Goal: Task Accomplishment & Management: Complete application form

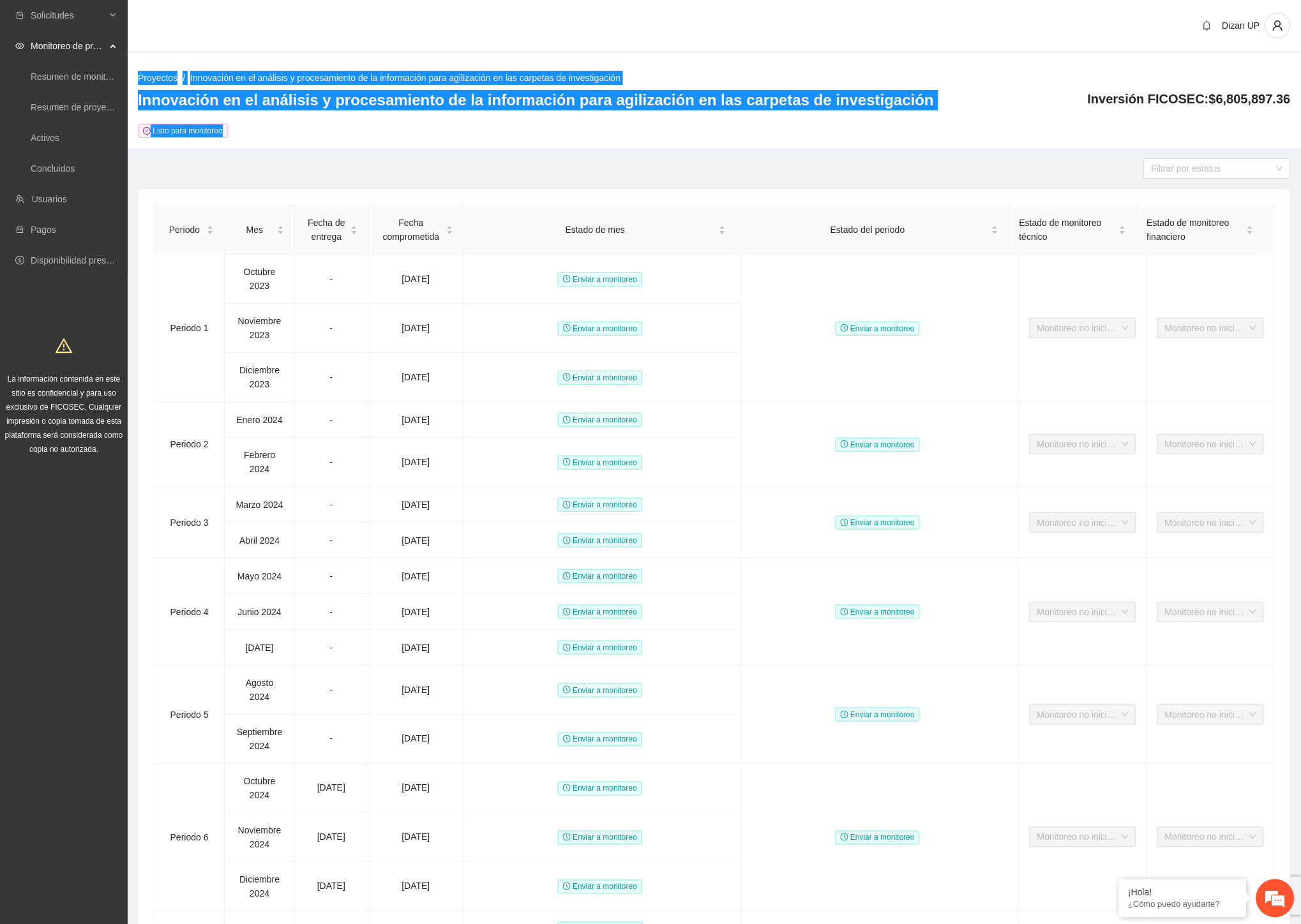
scroll to position [601, 0]
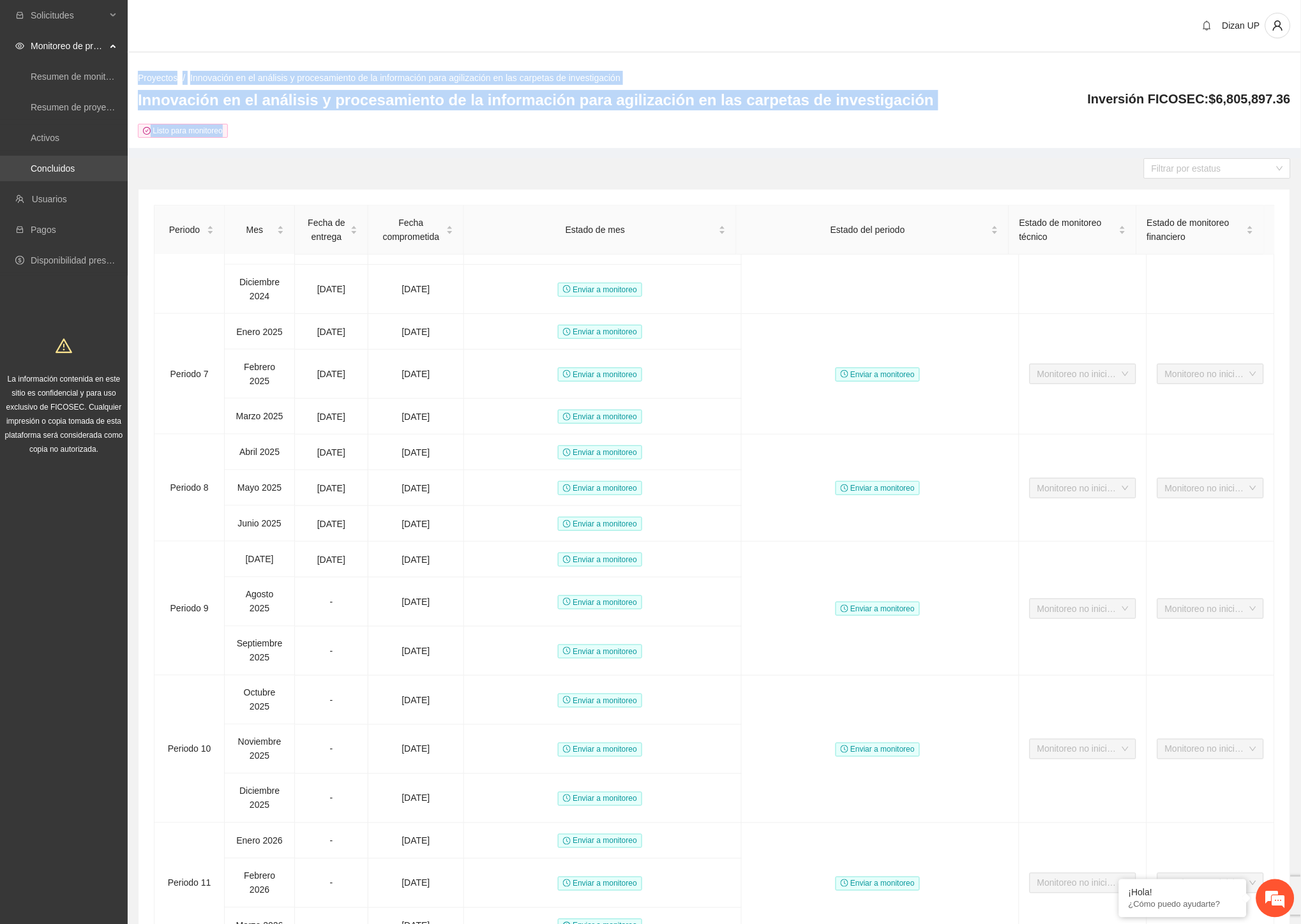
click at [42, 163] on link "Concluidos" at bounding box center [53, 168] width 44 height 10
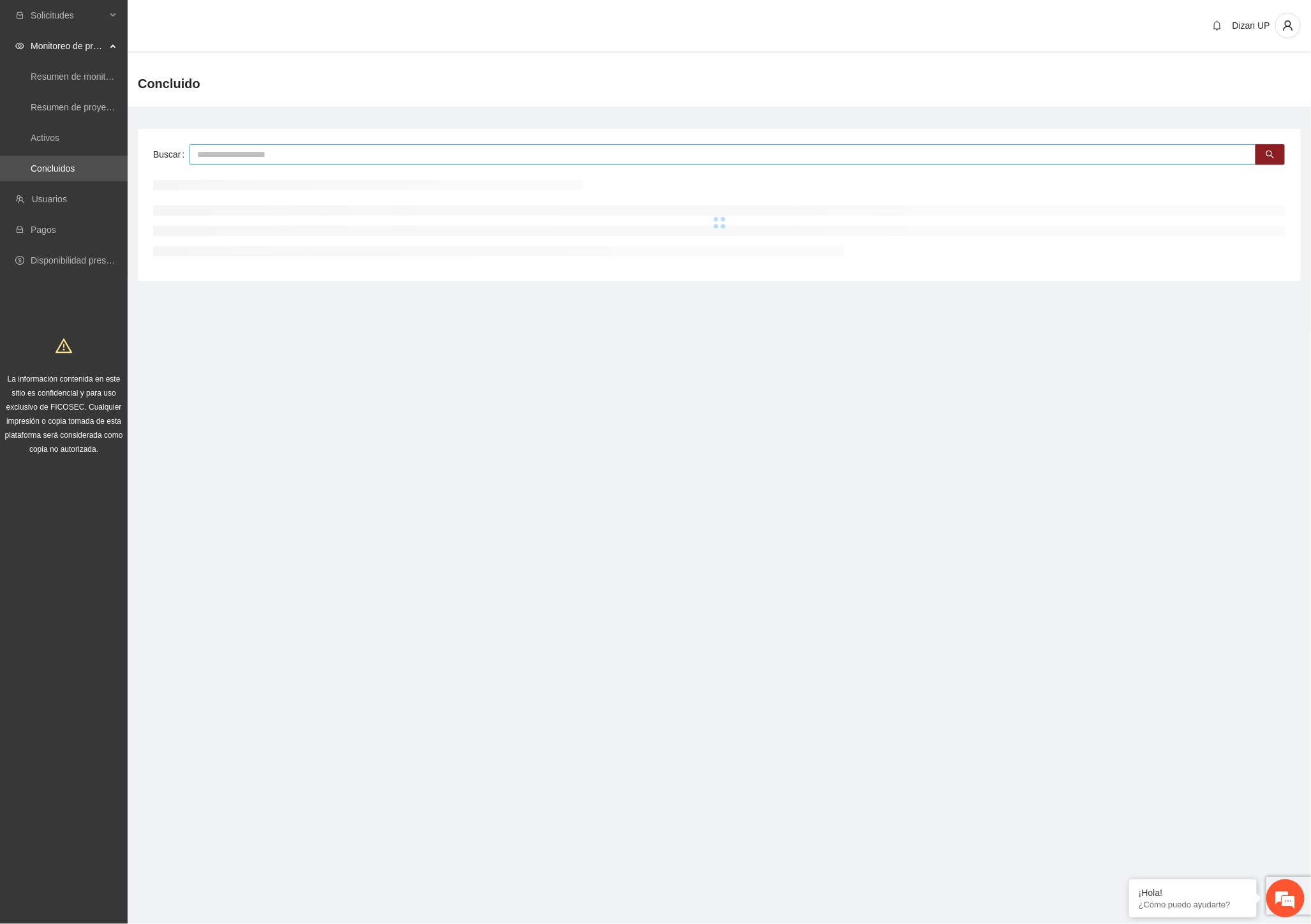
click at [257, 154] on input "text" at bounding box center [723, 154] width 1067 height 21
type input "****"
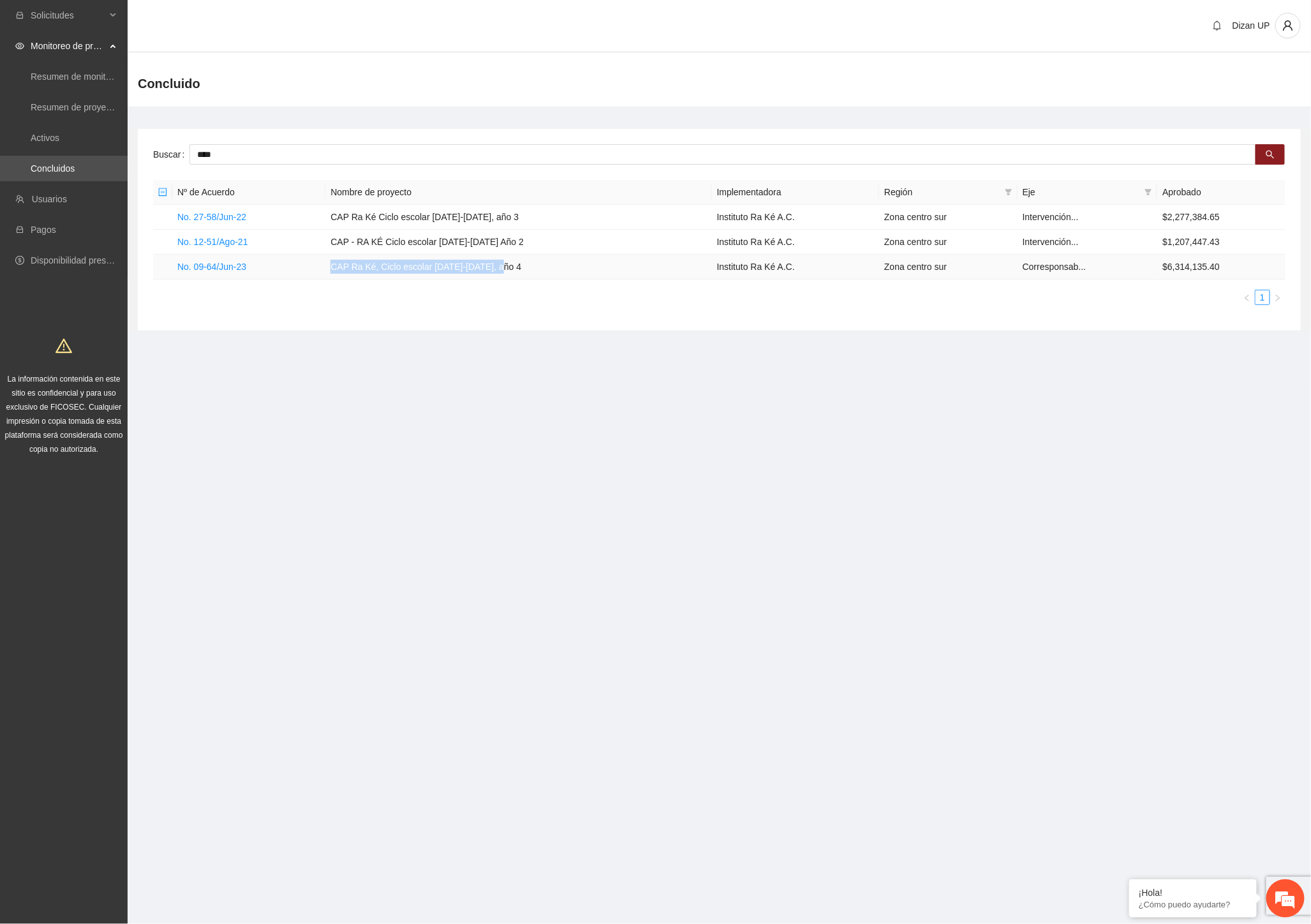
drag, startPoint x: 437, startPoint y: 258, endPoint x: 345, endPoint y: 262, distance: 92.1
click at [345, 262] on td "CAP Ra Ké, Ciclo escolar [DATE]-[DATE], año 4" at bounding box center [518, 267] width 386 height 25
copy td "CAP Ra Ké, Ciclo escolar [DATE]-[DATE], año 4"
click at [31, 143] on link "Activos" at bounding box center [45, 138] width 29 height 10
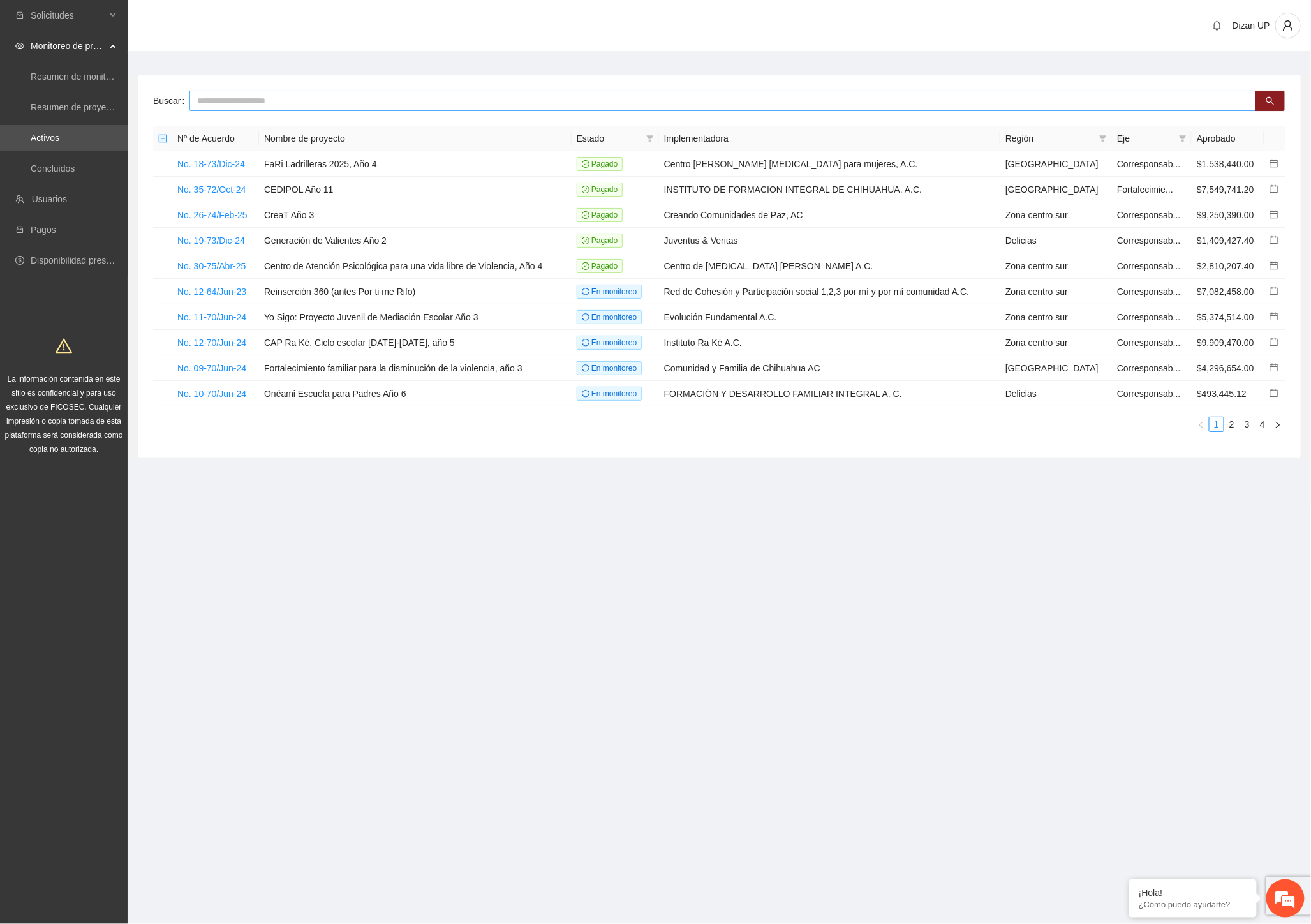
click at [244, 103] on input "text" at bounding box center [723, 101] width 1067 height 21
type input "****"
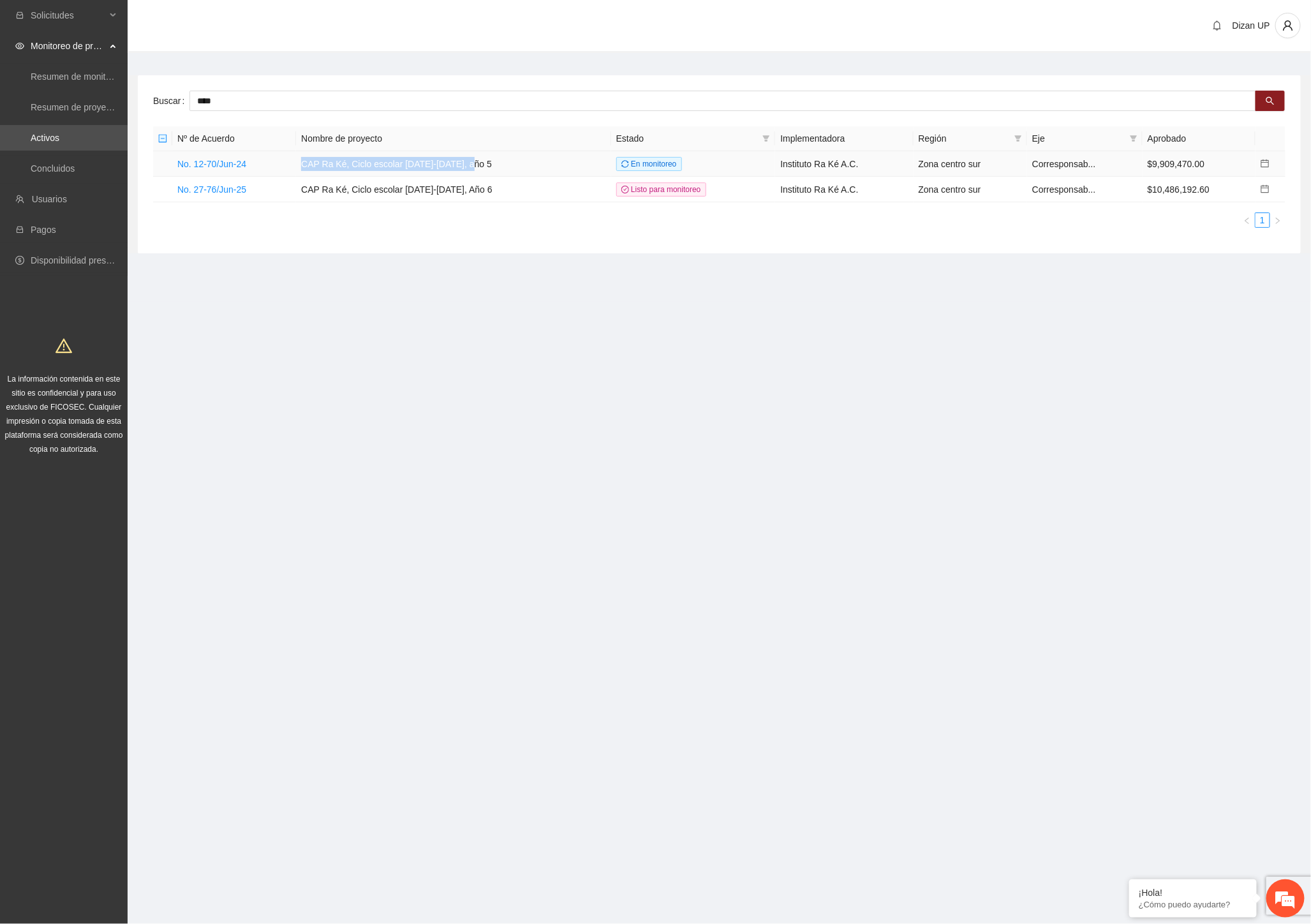
drag, startPoint x: 479, startPoint y: 163, endPoint x: 298, endPoint y: 173, distance: 181.3
click at [298, 173] on tr "No. 12-70/Jun-24 [GEOGRAPHIC_DATA], Ciclo escolar [DATE]-[DATE], año 5 En monit…" at bounding box center [719, 164] width 1132 height 26
copy tr "CAP Ra Ké, Ciclo escolar [DATE]-[DATE], año 5"
drag, startPoint x: 482, startPoint y: 190, endPoint x: 309, endPoint y: 183, distance: 173.1
click at [309, 183] on td "CAP Ra Ké, Ciclo escolar [DATE]-[DATE], Año 6" at bounding box center [454, 190] width 315 height 26
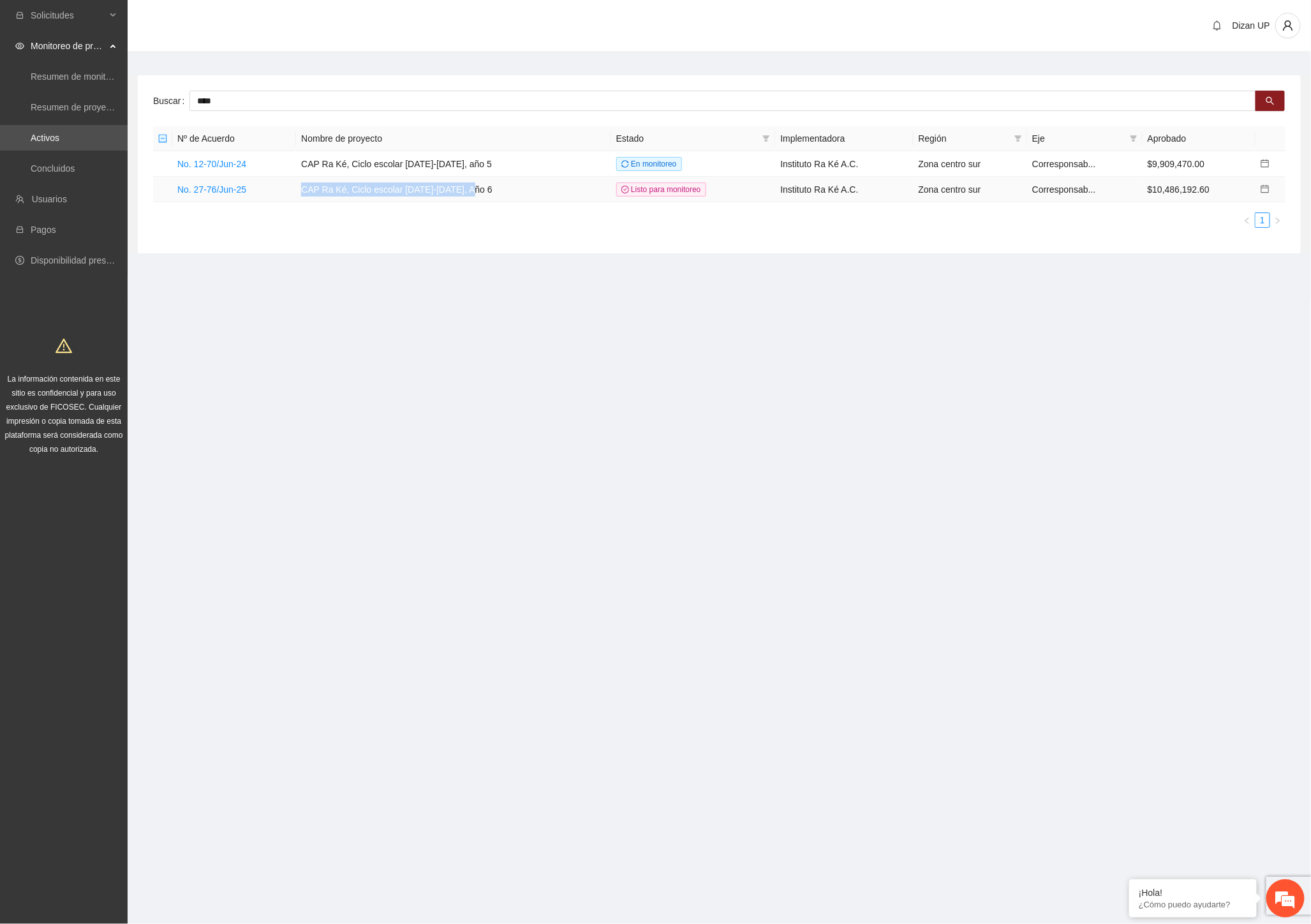
copy td "CAP Ra Ké, Ciclo escolar [DATE]-[DATE], Año 6"
click at [195, 191] on link "No. 27-76/Jun-25" at bounding box center [211, 190] width 69 height 10
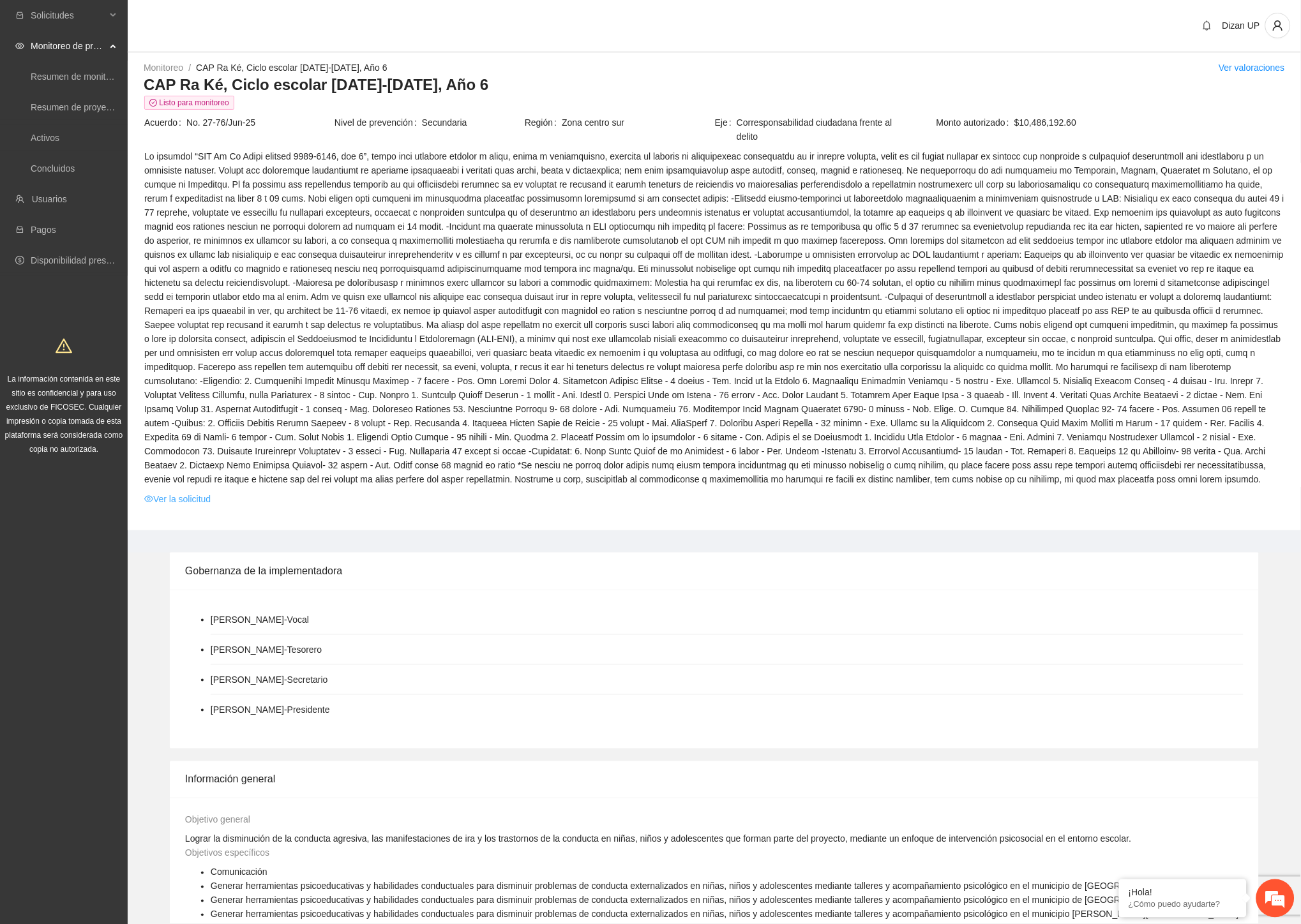
click at [169, 495] on link "Ver la solicitud" at bounding box center [177, 499] width 66 height 14
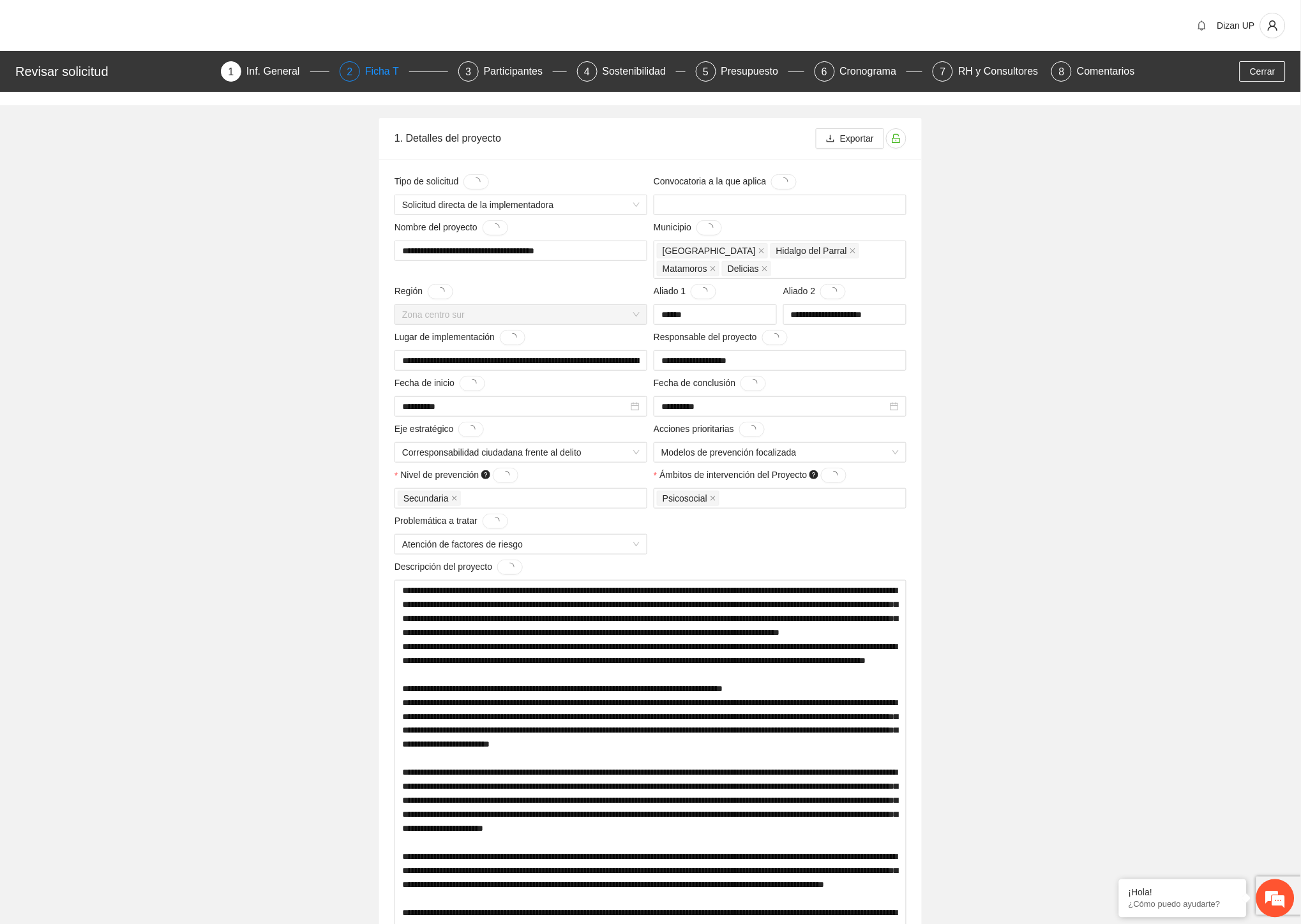
click at [355, 75] on div "2" at bounding box center [350, 71] width 21 height 21
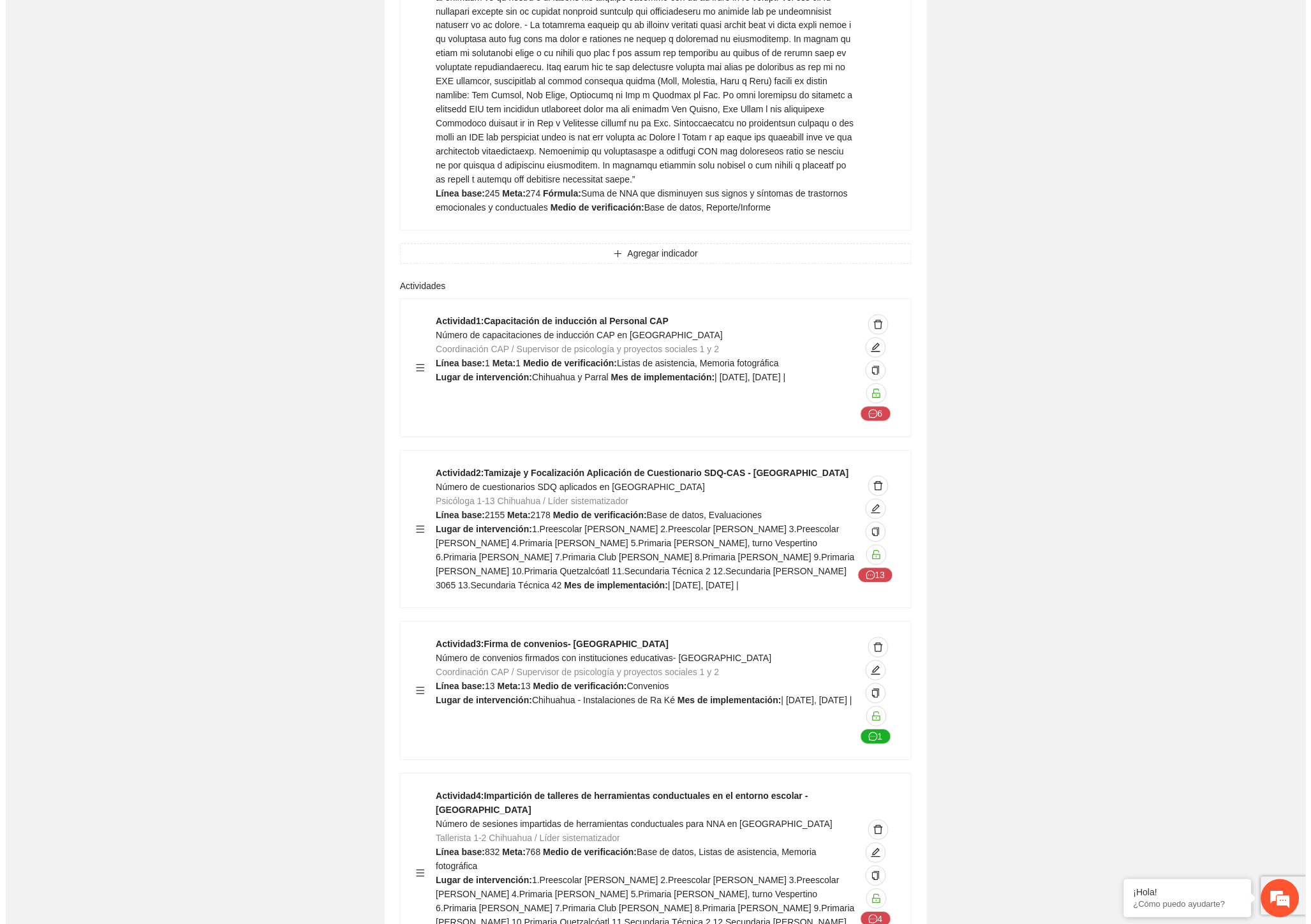
scroll to position [5033, 0]
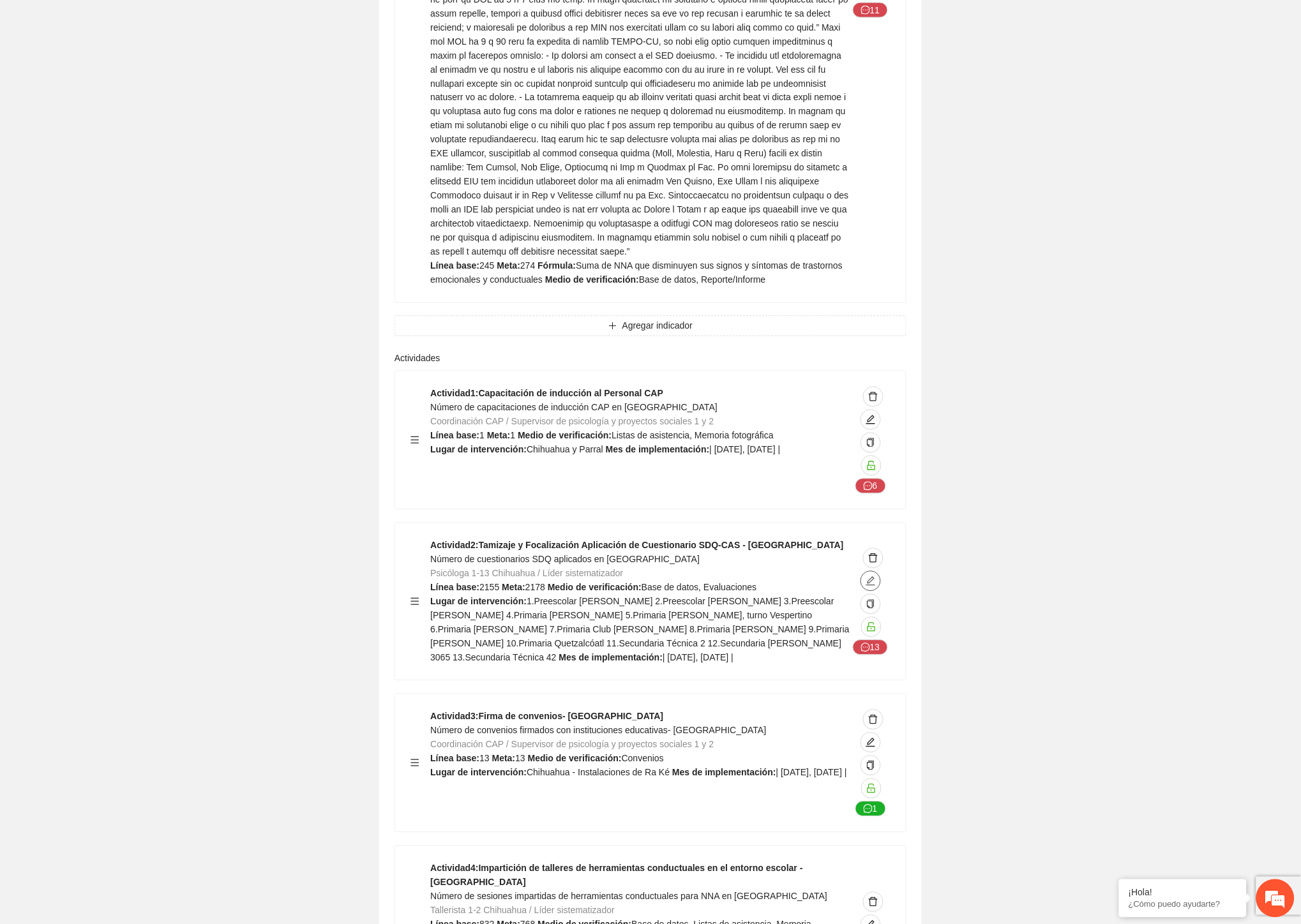
click at [868, 576] on icon "edit" at bounding box center [870, 582] width 10 height 10
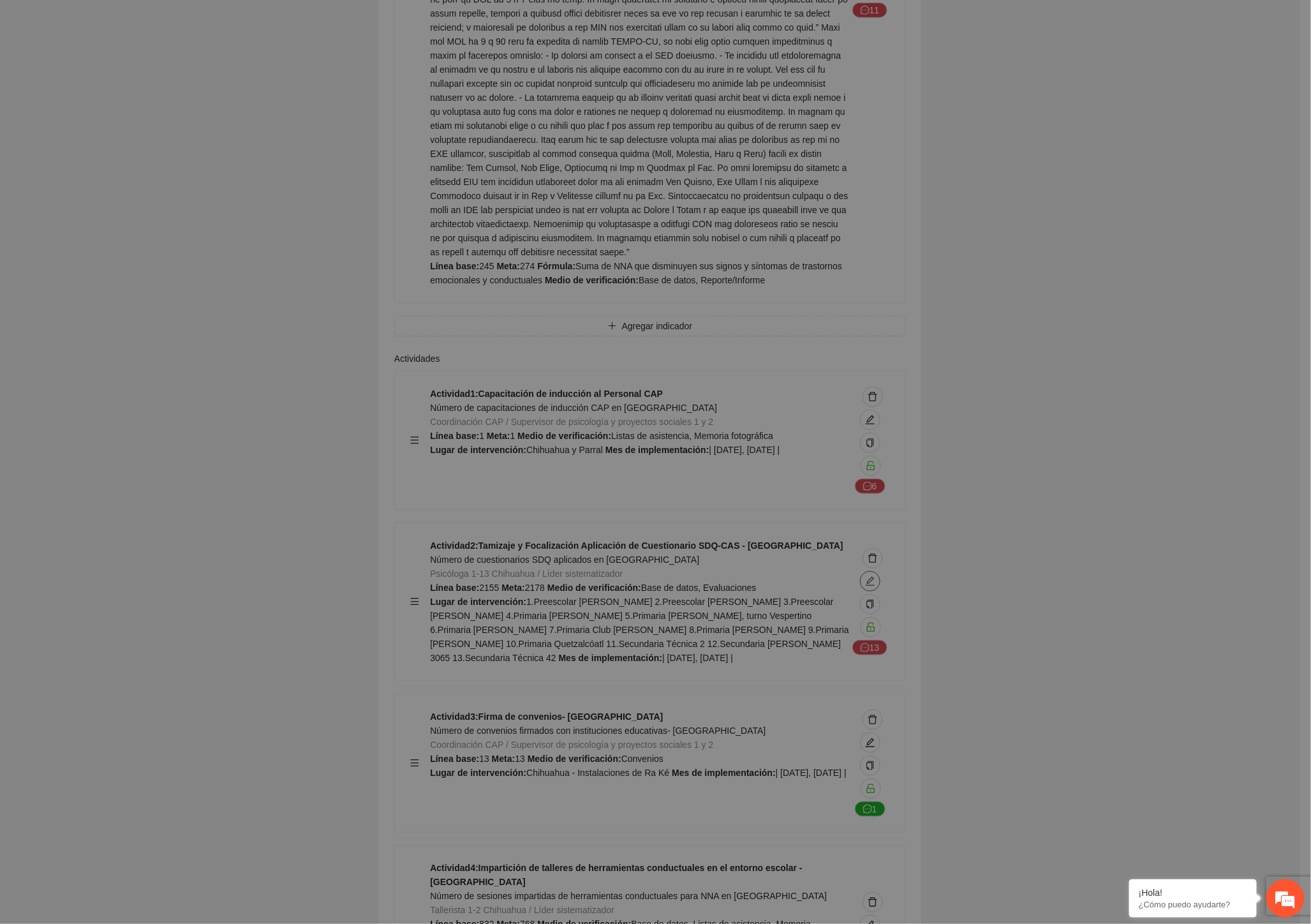
type textarea "**********"
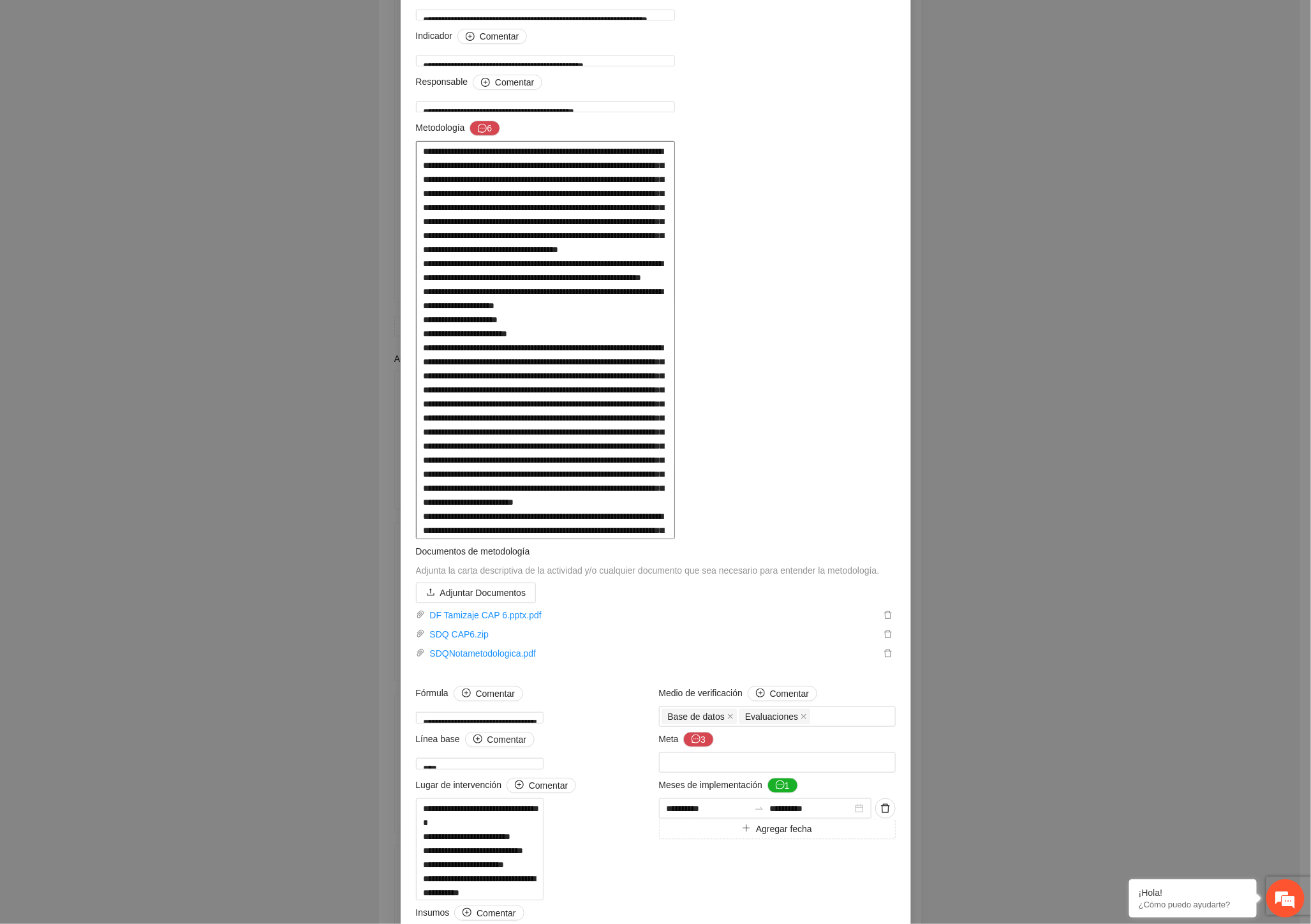
scroll to position [141, 0]
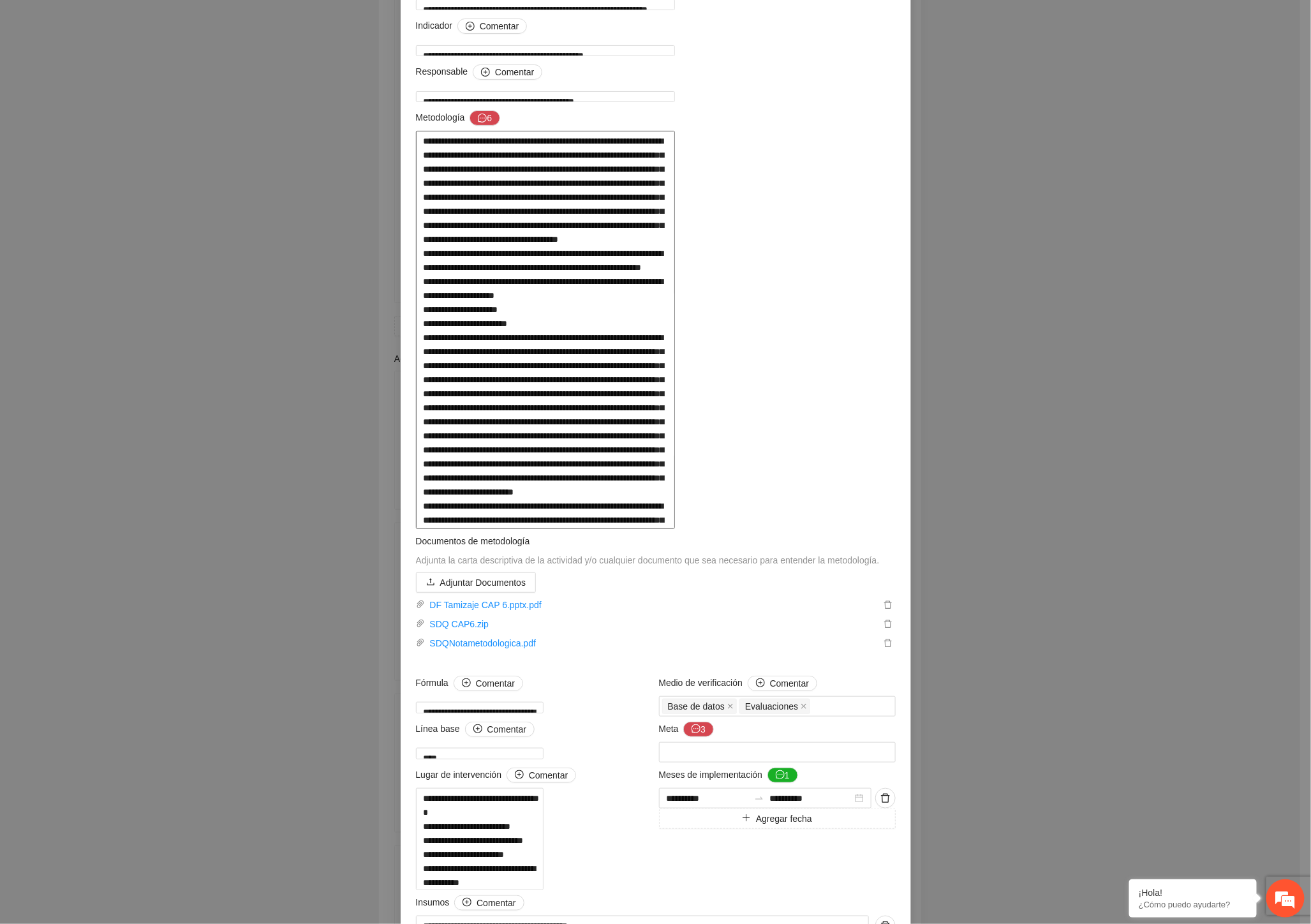
drag, startPoint x: 562, startPoint y: 283, endPoint x: 659, endPoint y: 281, distance: 97.0
click at [659, 281] on textarea at bounding box center [545, 330] width 259 height 398
click at [584, 296] on textarea at bounding box center [545, 330] width 259 height 398
drag, startPoint x: 722, startPoint y: 325, endPoint x: 758, endPoint y: 326, distance: 36.0
click at [675, 326] on textarea at bounding box center [545, 330] width 259 height 398
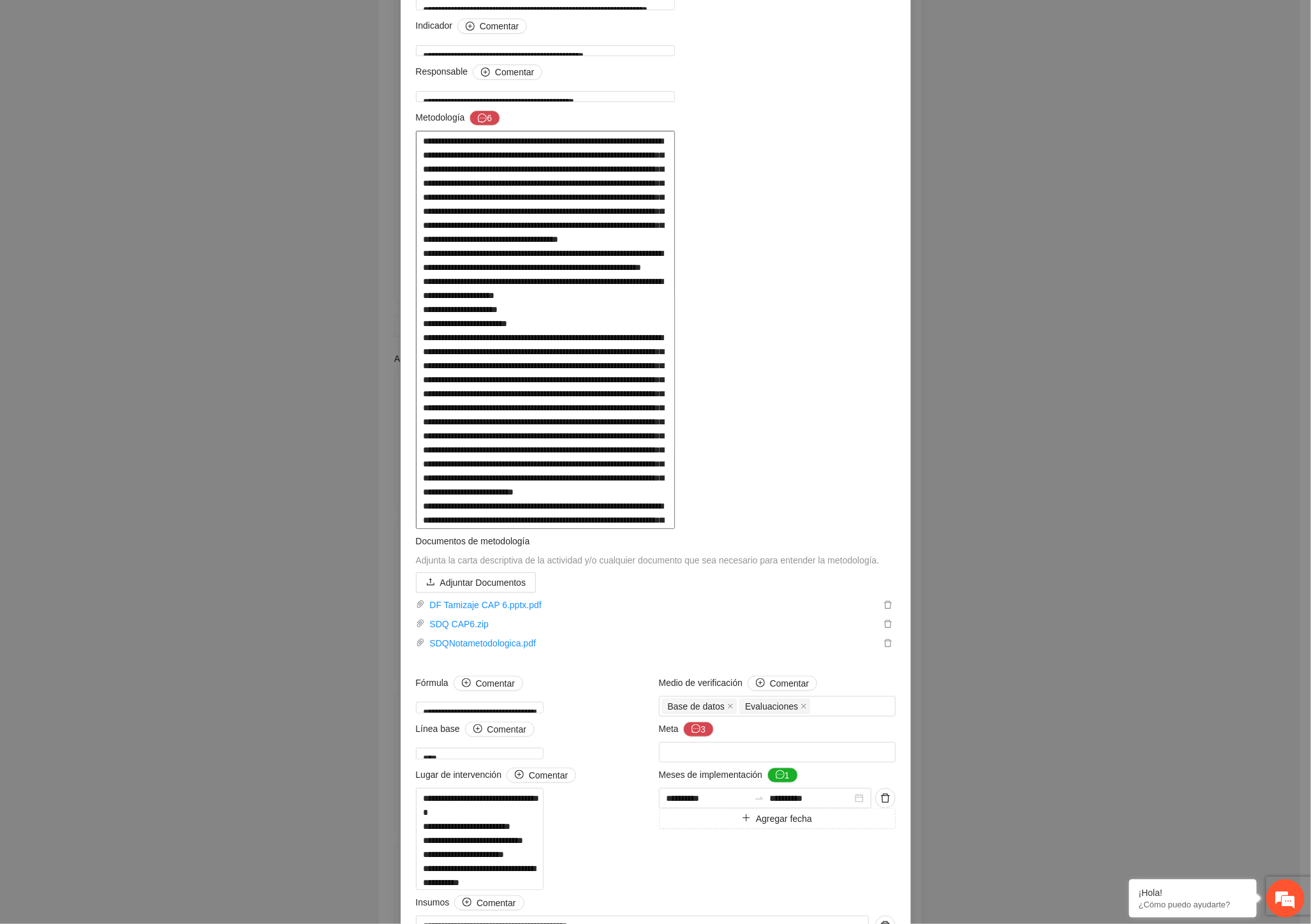
click at [675, 438] on textarea at bounding box center [545, 330] width 259 height 398
drag, startPoint x: 617, startPoint y: 463, endPoint x: 740, endPoint y: 464, distance: 123.0
click at [675, 464] on textarea at bounding box center [545, 330] width 259 height 398
drag, startPoint x: 633, startPoint y: 434, endPoint x: 655, endPoint y: 426, distance: 23.4
click at [638, 431] on textarea at bounding box center [545, 330] width 259 height 398
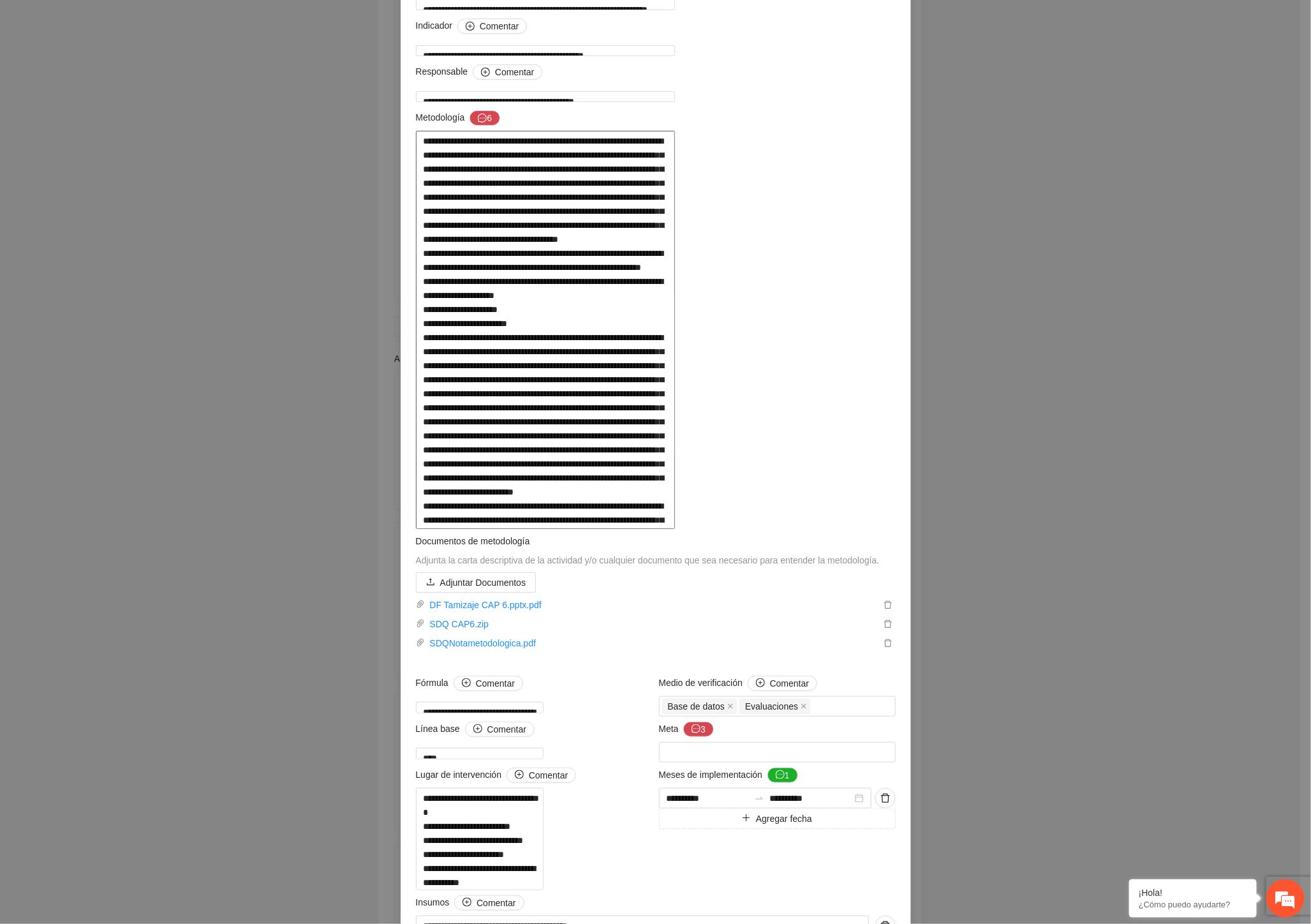
drag, startPoint x: 776, startPoint y: 417, endPoint x: 826, endPoint y: 415, distance: 50.0
click at [675, 415] on textarea at bounding box center [545, 330] width 259 height 398
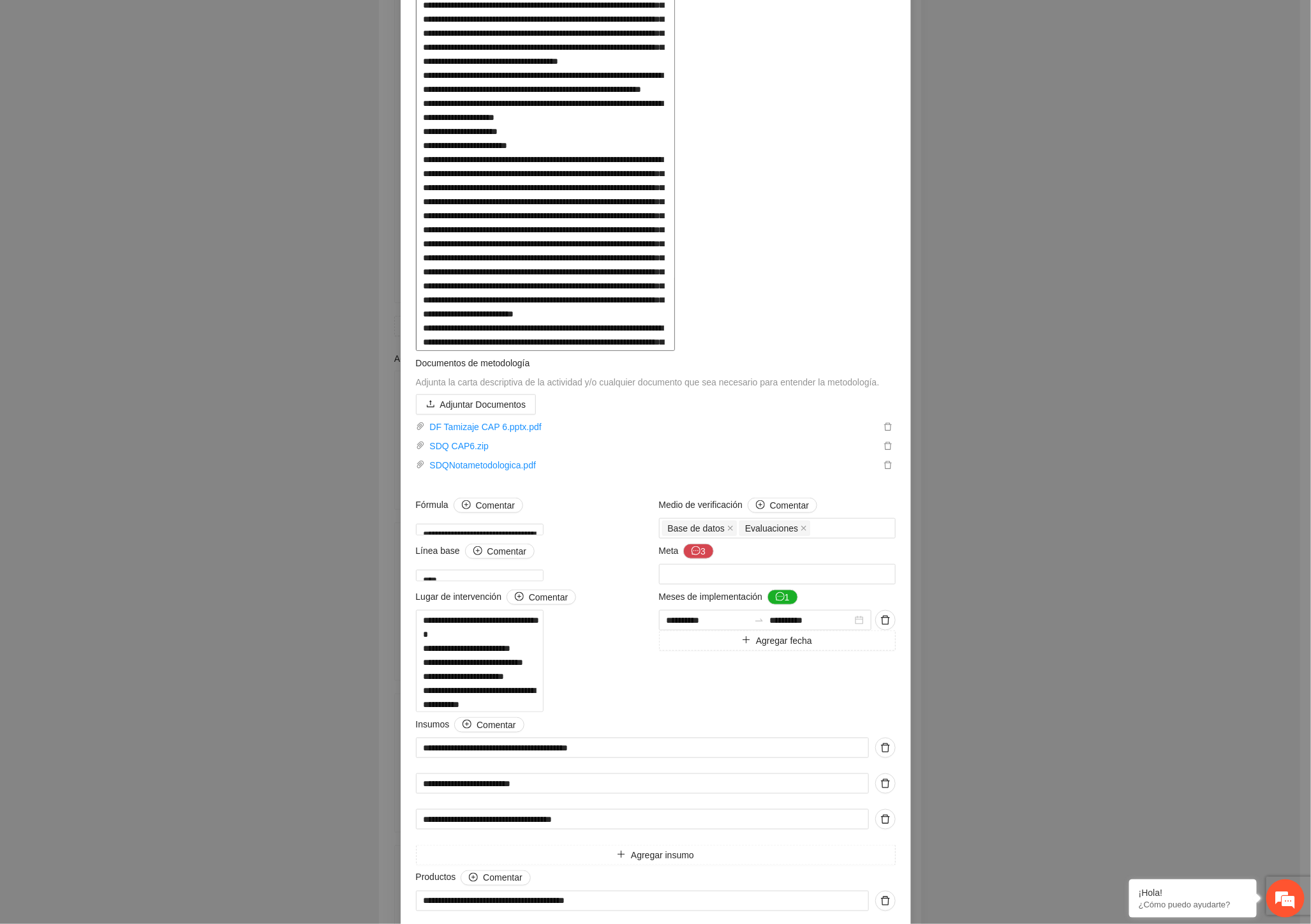
scroll to position [354, 0]
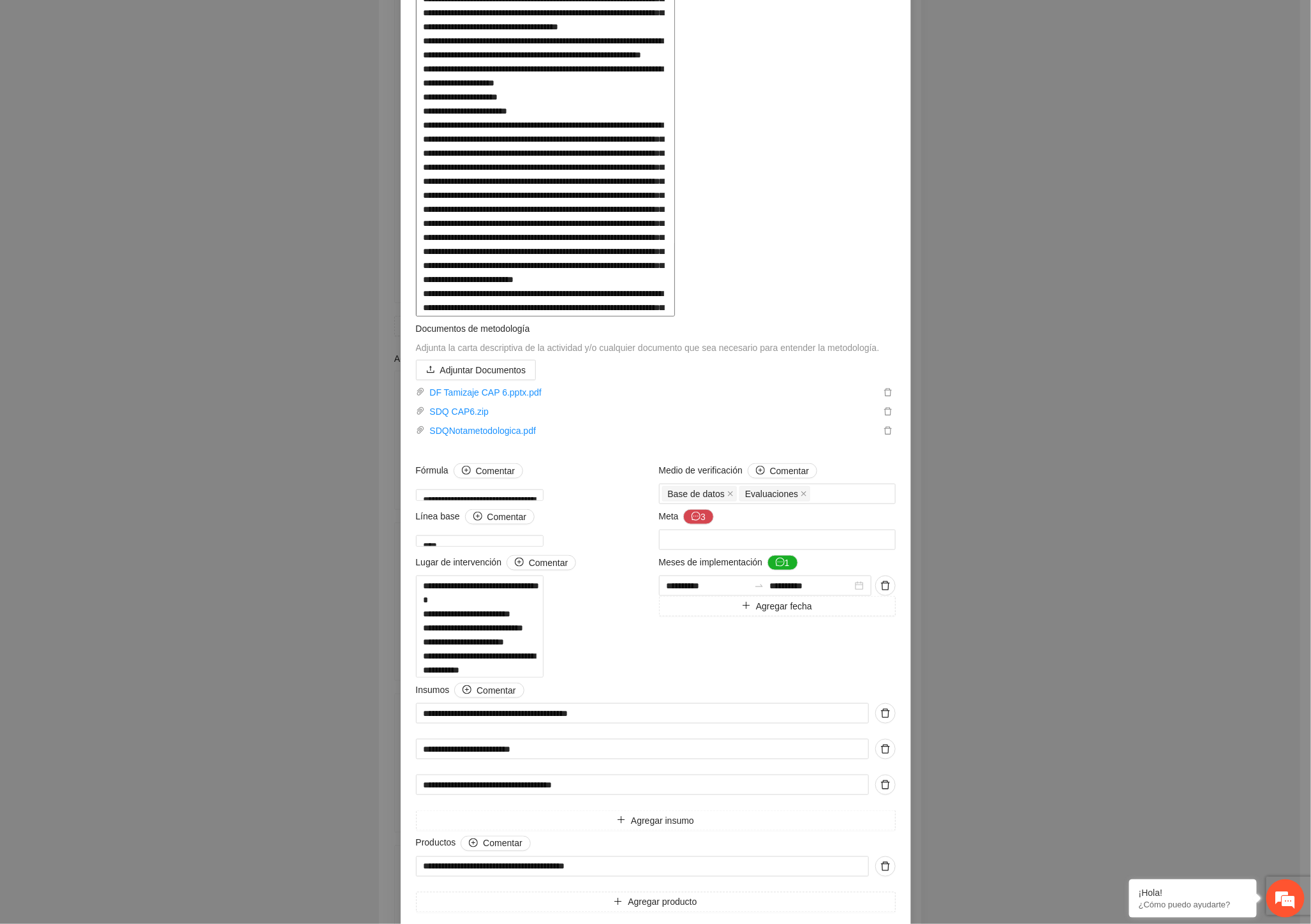
drag, startPoint x: 499, startPoint y: 513, endPoint x: 647, endPoint y: 522, distance: 148.3
click at [647, 316] on textarea at bounding box center [545, 118] width 259 height 398
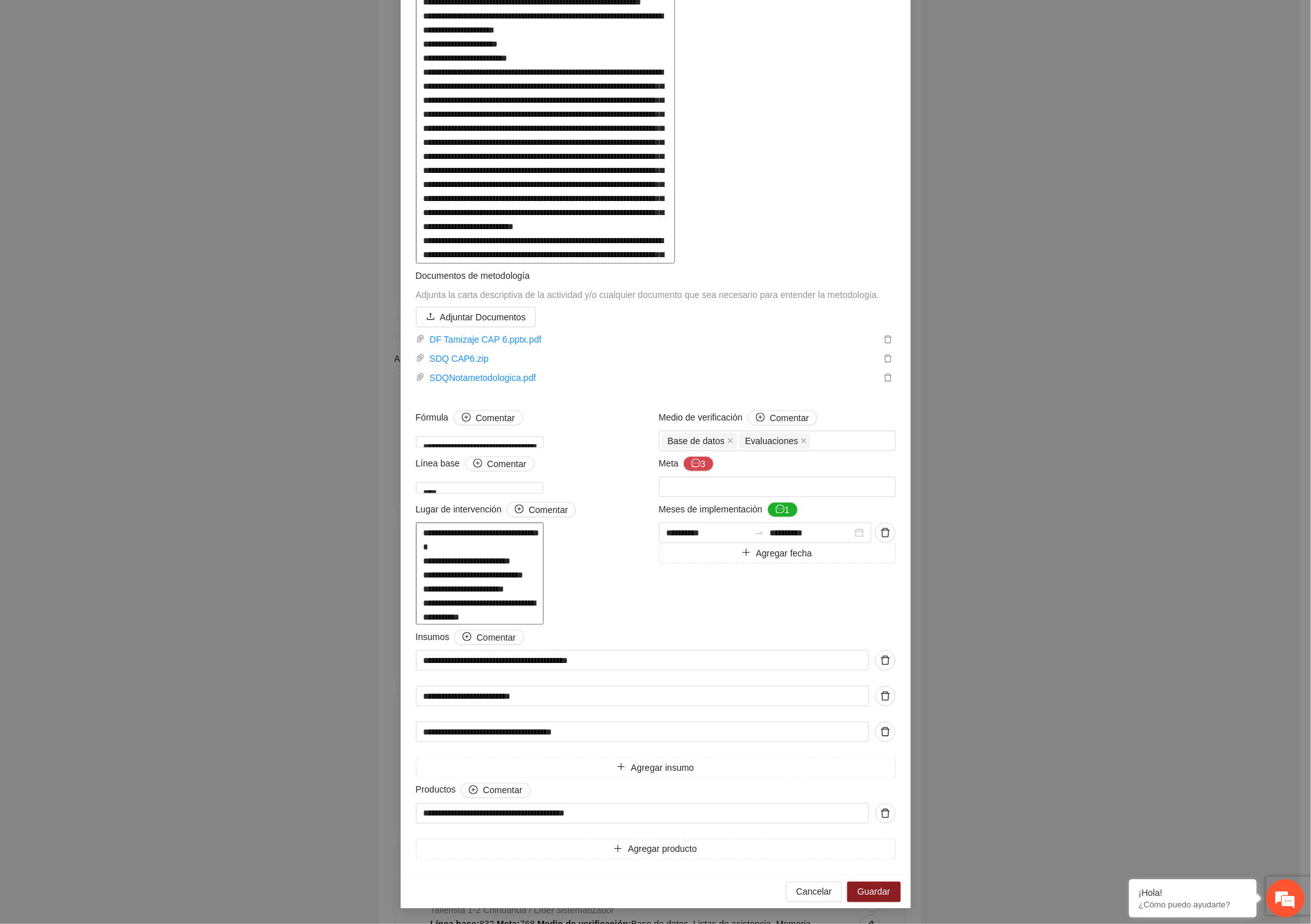
scroll to position [833, 0]
drag, startPoint x: 636, startPoint y: 815, endPoint x: 429, endPoint y: 795, distance: 208.0
click at [438, 813] on input "**********" at bounding box center [642, 813] width 453 height 21
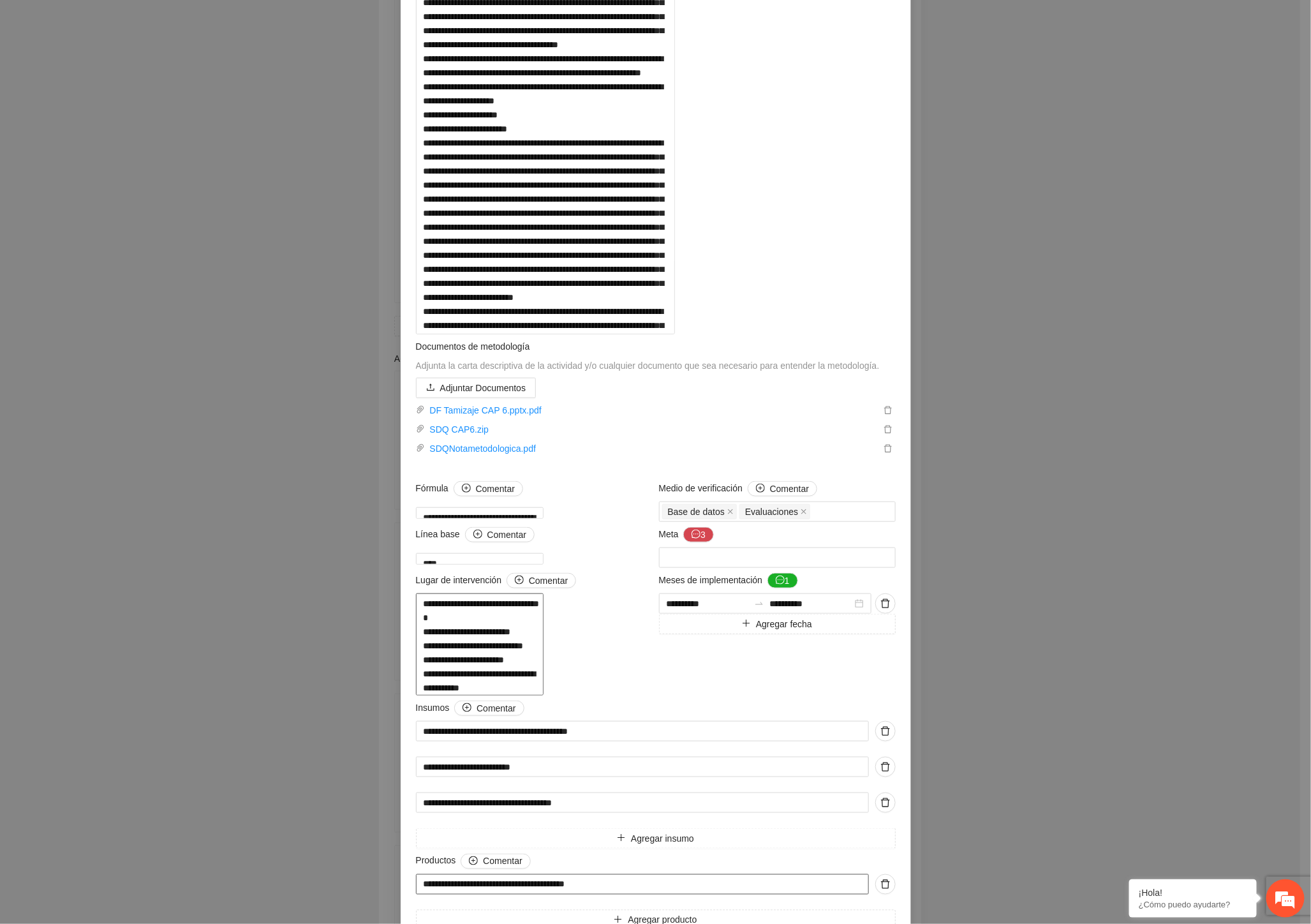
scroll to position [0, 0]
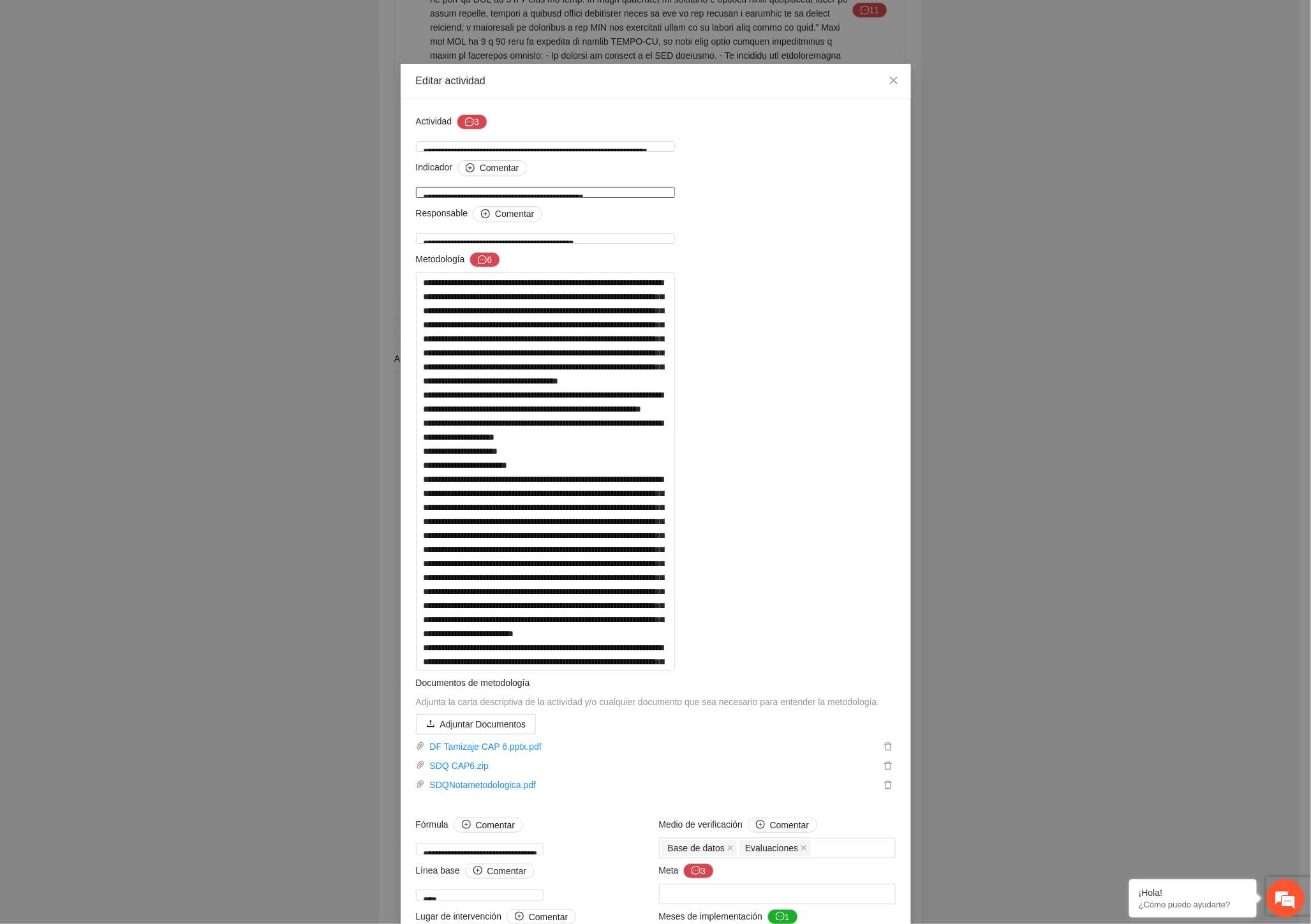
click at [635, 190] on textarea "**********" at bounding box center [545, 192] width 259 height 11
drag, startPoint x: 659, startPoint y: 145, endPoint x: 620, endPoint y: 154, distance: 40.0
click at [620, 152] on textarea "**********" at bounding box center [545, 146] width 259 height 11
drag, startPoint x: 564, startPoint y: 145, endPoint x: 654, endPoint y: 143, distance: 90.0
click at [654, 143] on textarea "**********" at bounding box center [545, 146] width 259 height 11
